Goal: Task Accomplishment & Management: Manage account settings

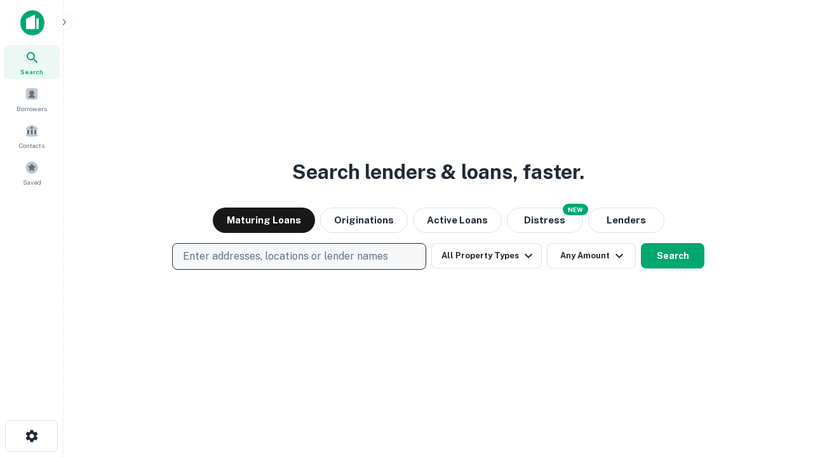
click at [298, 256] on p "Enter addresses, locations or lender names" at bounding box center [285, 256] width 205 height 15
type input "**********"
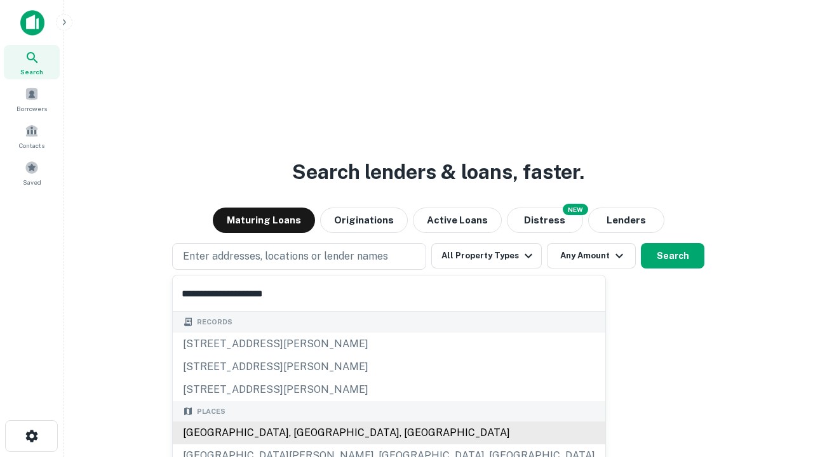
click at [303, 433] on div "[GEOGRAPHIC_DATA], [GEOGRAPHIC_DATA], [GEOGRAPHIC_DATA]" at bounding box center [389, 432] width 432 height 23
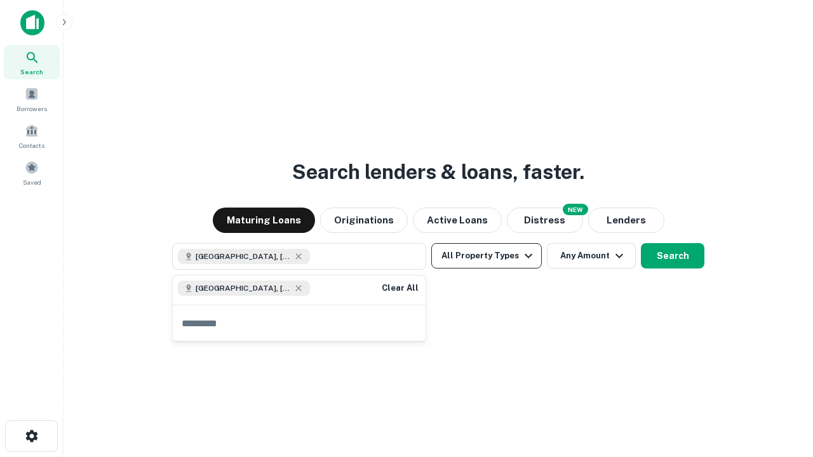
click at [486, 256] on button "All Property Types" at bounding box center [486, 255] width 110 height 25
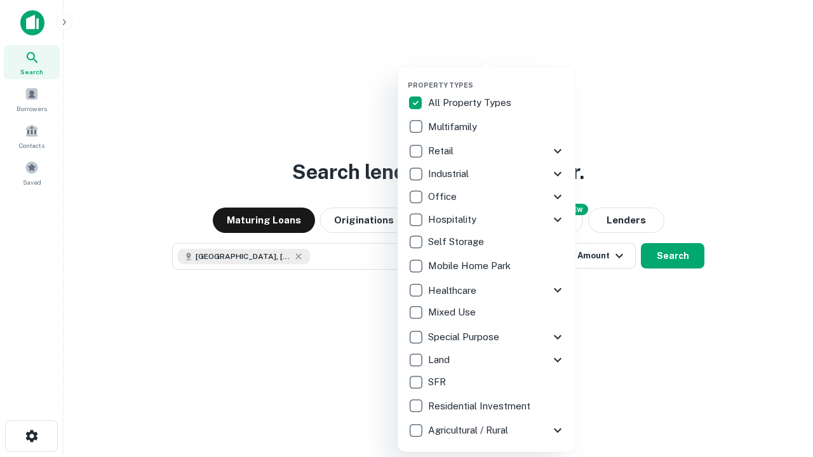
click at [496, 77] on button "button" at bounding box center [497, 77] width 178 height 1
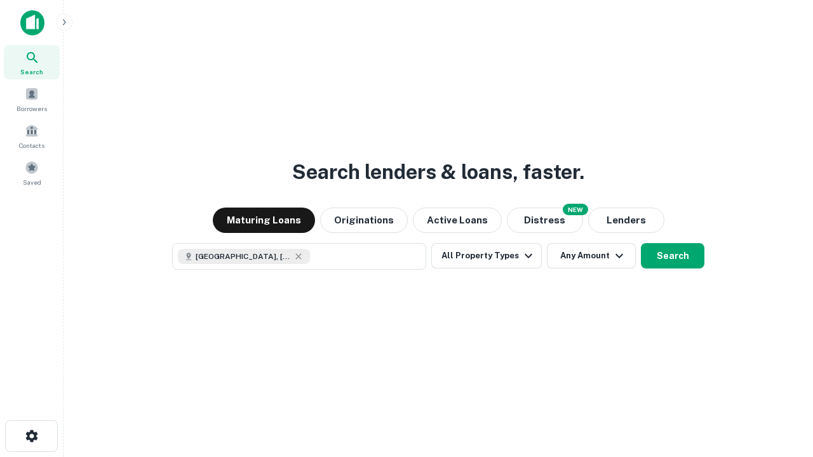
scroll to position [20, 0]
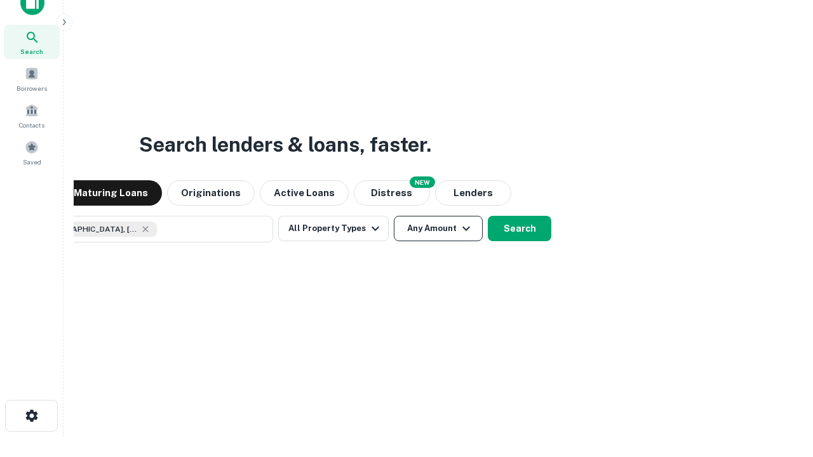
click at [394, 216] on button "Any Amount" at bounding box center [438, 228] width 89 height 25
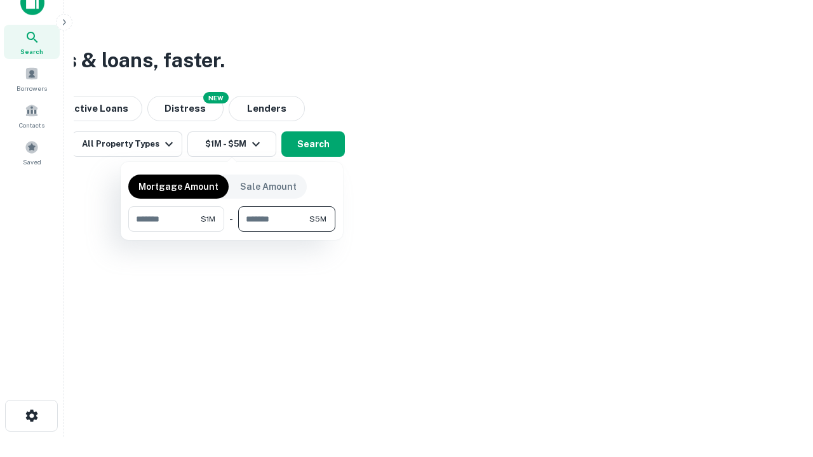
type input "*******"
click at [232, 232] on button "button" at bounding box center [231, 232] width 207 height 1
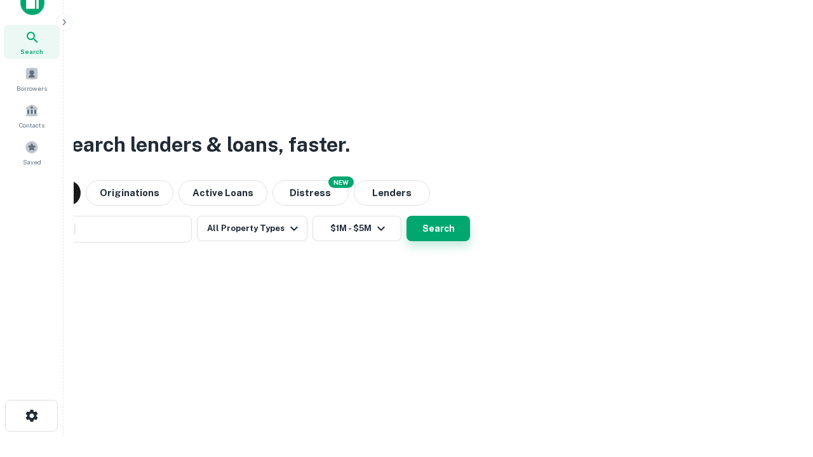
click at [406, 216] on button "Search" at bounding box center [437, 228] width 63 height 25
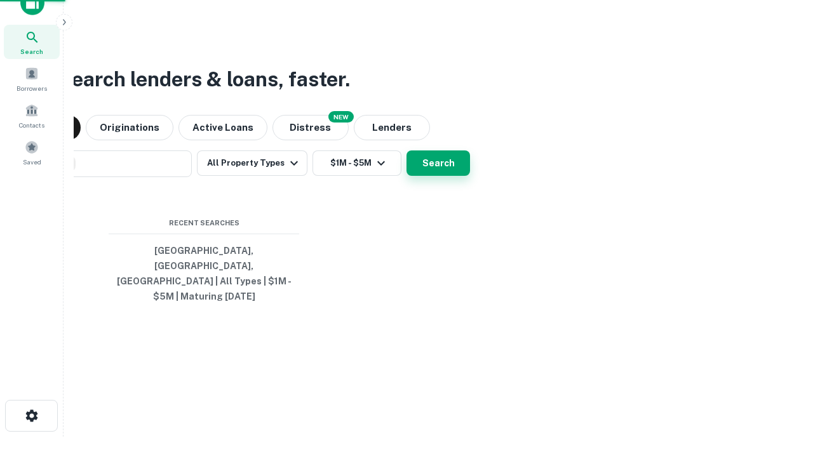
scroll to position [41, 359]
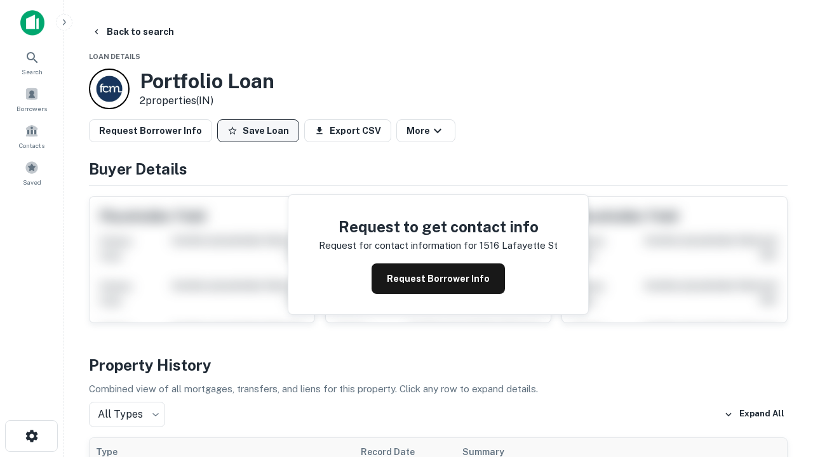
click at [258, 131] on button "Save Loan" at bounding box center [258, 130] width 82 height 23
click at [261, 131] on button "Loan Saved" at bounding box center [261, 130] width 88 height 23
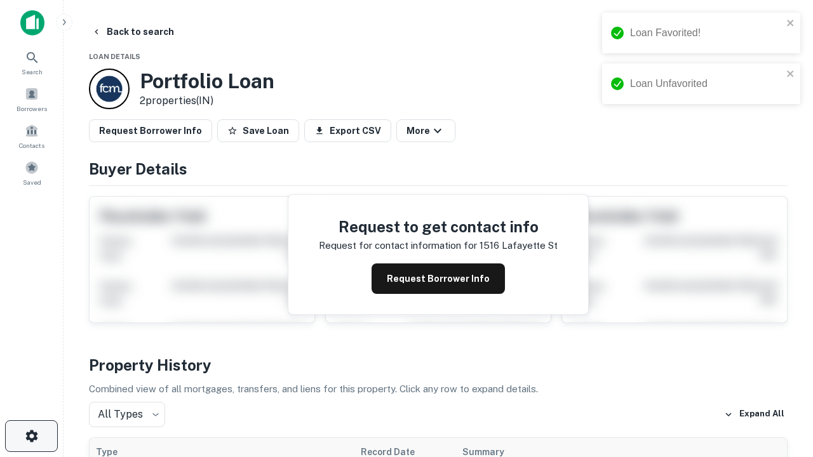
click at [31, 436] on icon "button" at bounding box center [31, 435] width 15 height 15
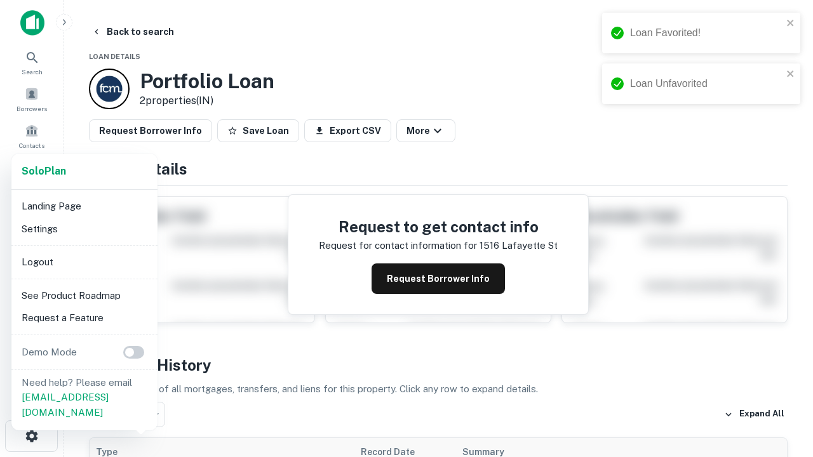
click at [84, 262] on li "Logout" at bounding box center [85, 262] width 136 height 23
